Goal: Navigation & Orientation: Find specific page/section

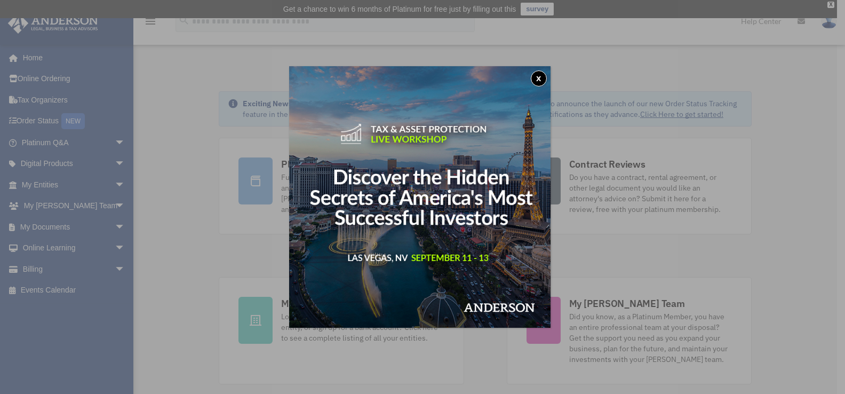
click at [544, 73] on button "x" at bounding box center [539, 78] width 16 height 16
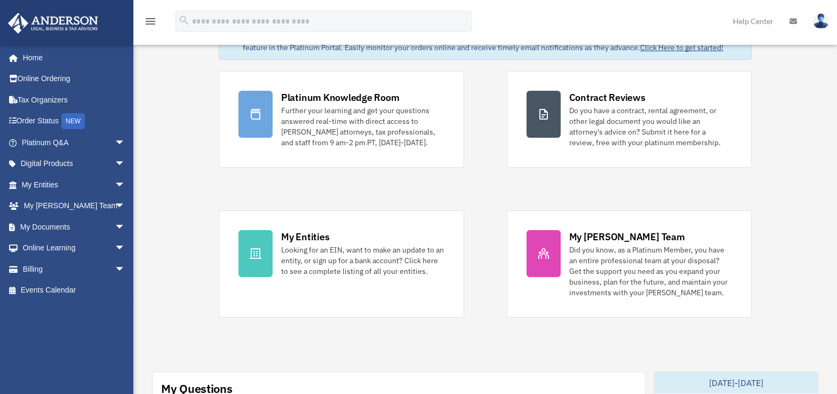
scroll to position [67, 0]
click at [47, 269] on link "Billing arrow_drop_down" at bounding box center [74, 268] width 134 height 21
click at [822, 24] on img at bounding box center [821, 20] width 16 height 15
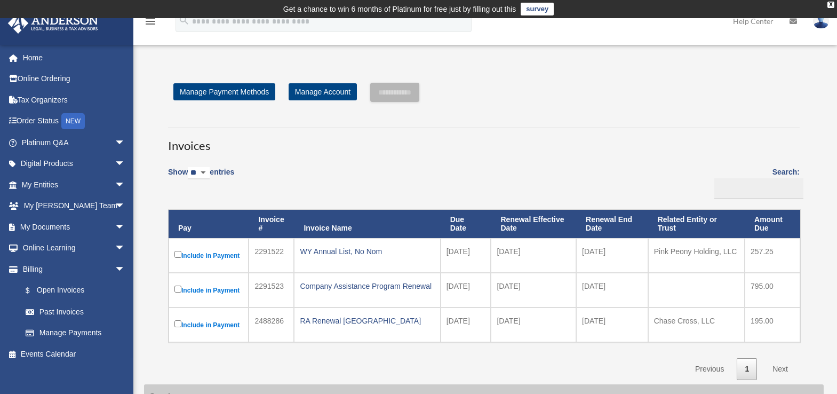
click at [823, 28] on img at bounding box center [821, 20] width 16 height 15
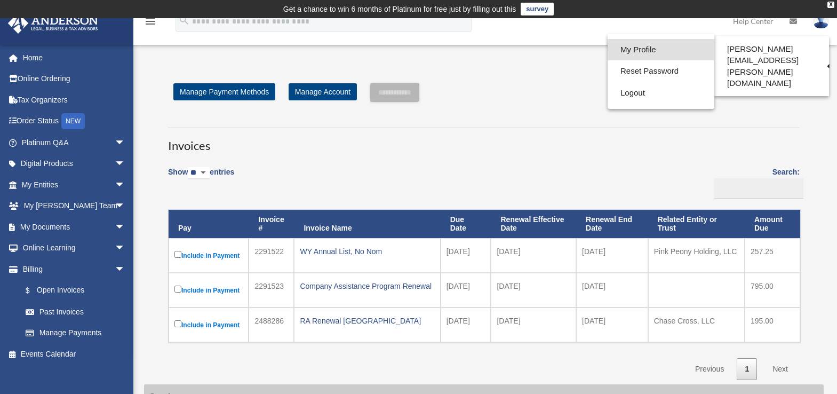
click at [626, 49] on link "My Profile" at bounding box center [660, 50] width 107 height 22
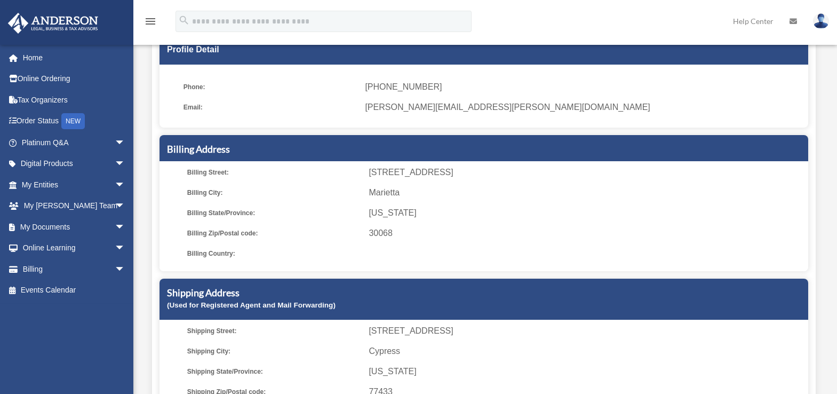
scroll to position [107, 0]
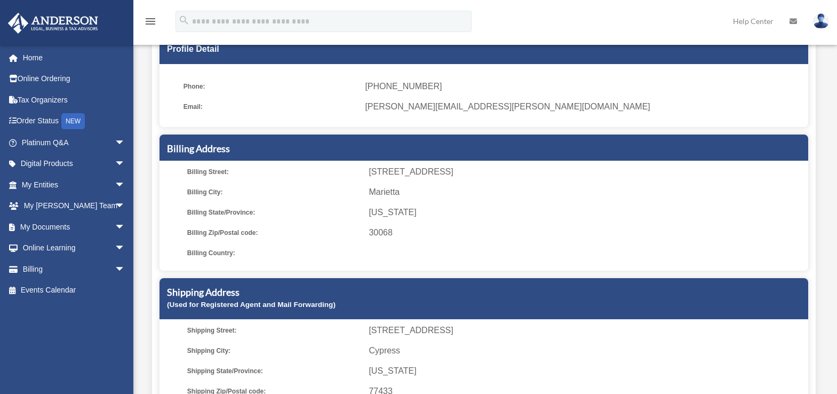
click at [393, 176] on span "4916 Kentwood Drive" at bounding box center [586, 171] width 436 height 15
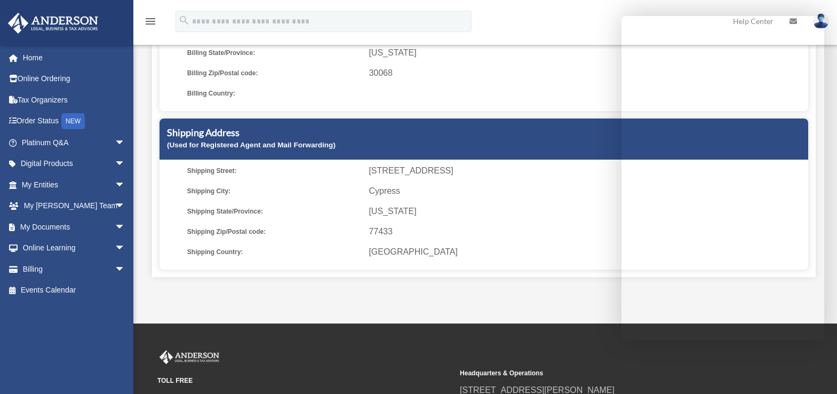
scroll to position [396, 0]
